Goal: Contribute content: Add original content to the website for others to see

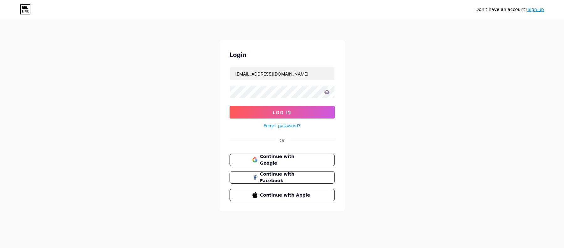
click at [307, 109] on button "Log In" at bounding box center [282, 112] width 105 height 13
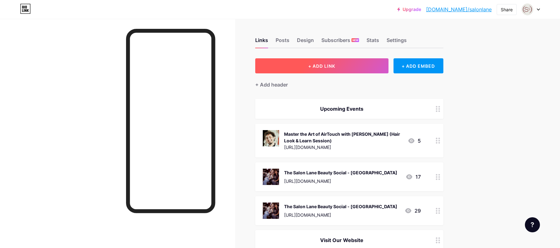
click at [322, 62] on button "+ ADD LINK" at bounding box center [321, 65] width 133 height 15
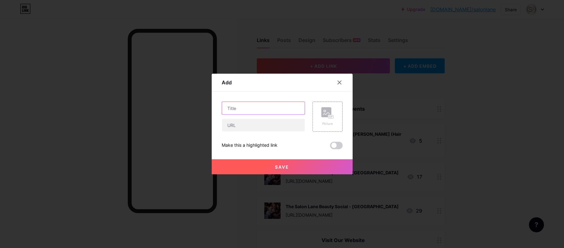
click at [257, 107] on input "text" at bounding box center [263, 108] width 83 height 13
type input "Salon Lane Locations"
click at [260, 125] on input "text" at bounding box center [263, 125] width 83 height 13
click at [260, 124] on input "text" at bounding box center [263, 125] width 83 height 13
paste input "[URL][DOMAIN_NAME]"
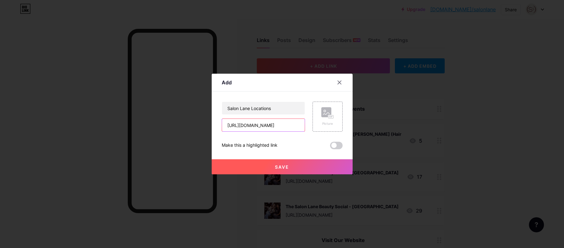
type input "[URL][DOMAIN_NAME]"
click at [325, 119] on div "Picture" at bounding box center [328, 116] width 13 height 19
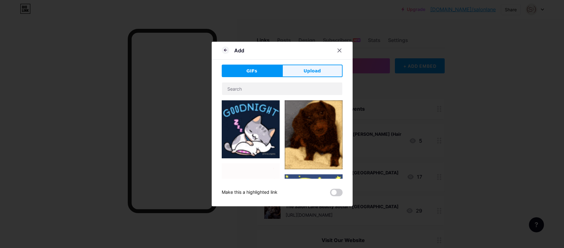
click at [308, 76] on button "Upload" at bounding box center [312, 71] width 60 height 13
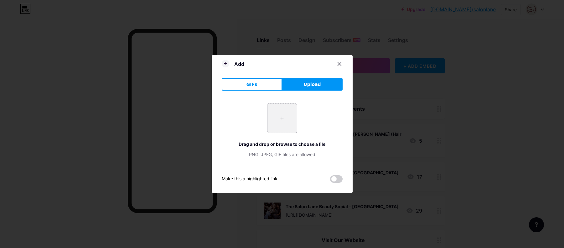
click at [282, 117] on input "file" at bounding box center [282, 117] width 29 height 29
type input "C:\fakepath\SL Monogram_Stacked_Maroon_RGB.png"
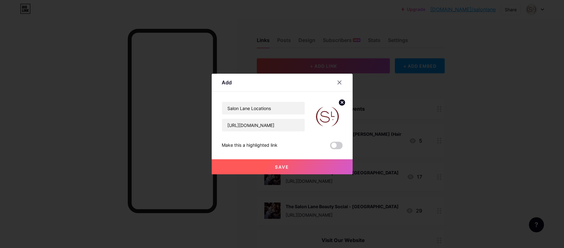
click at [272, 163] on button "Save" at bounding box center [282, 166] width 141 height 15
